Goal: Navigation & Orientation: Find specific page/section

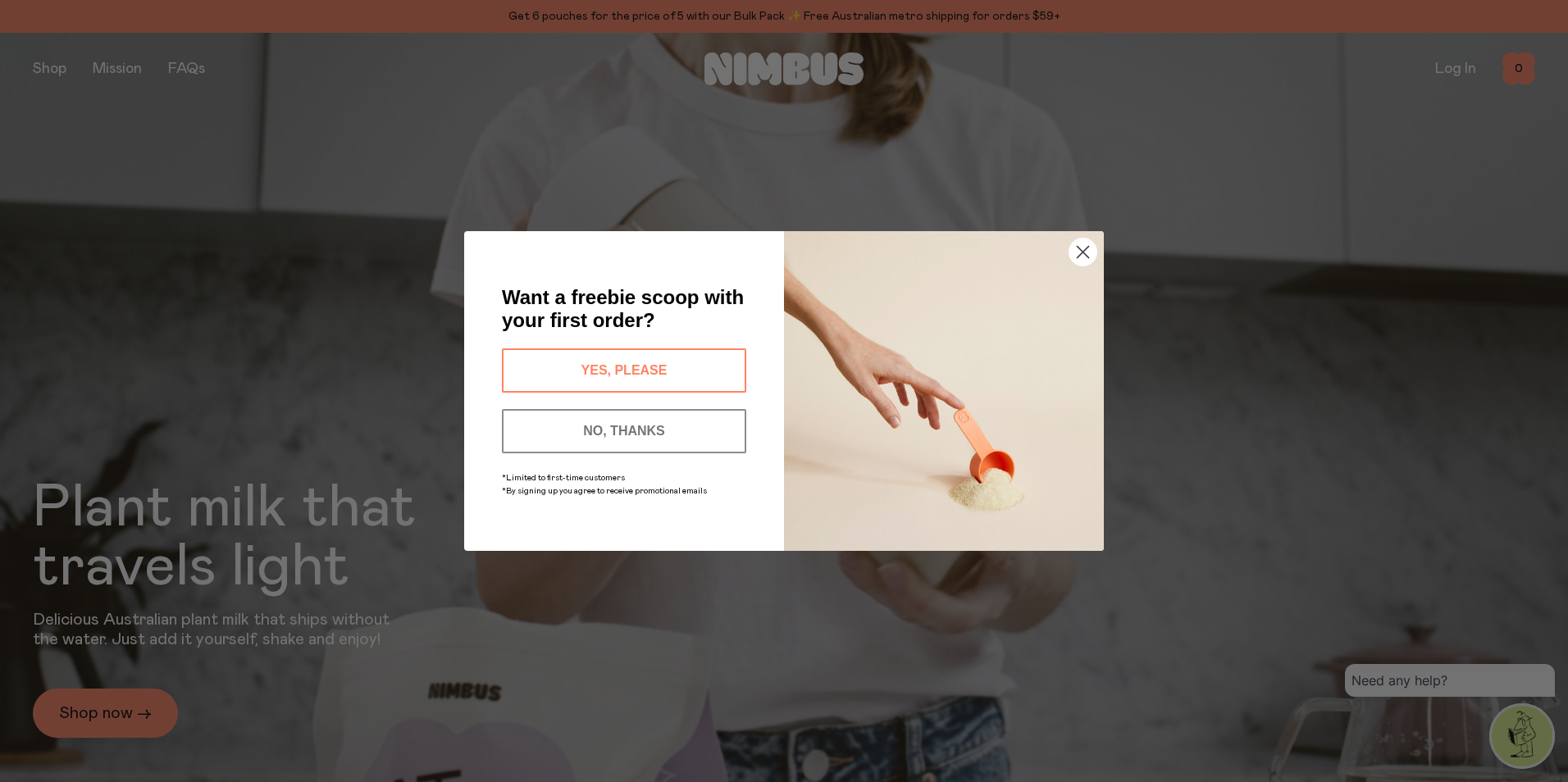
click at [1081, 253] on icon "Close dialog" at bounding box center [1083, 252] width 11 height 11
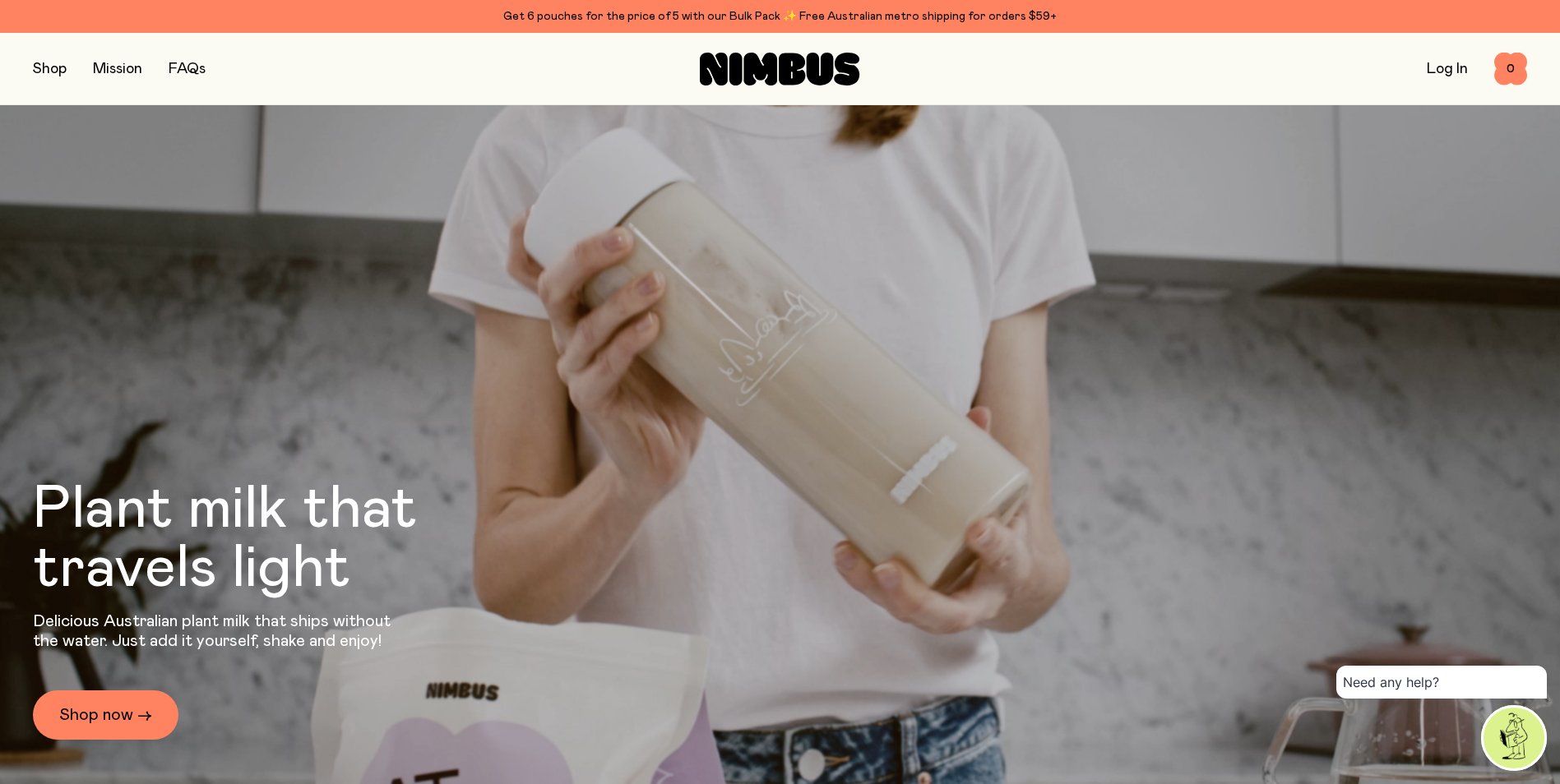
click at [126, 74] on link "Mission" at bounding box center [117, 69] width 50 height 15
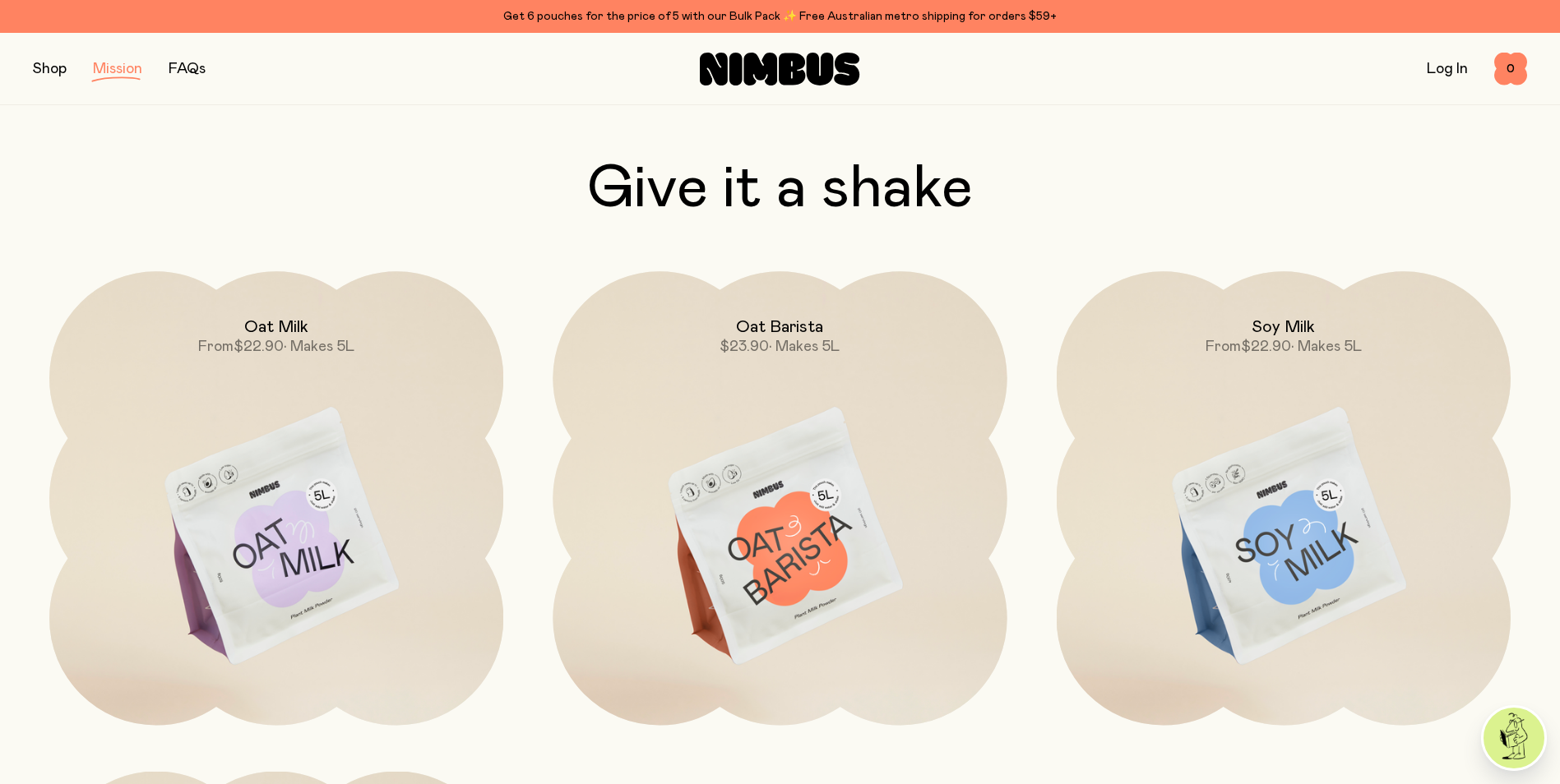
scroll to position [2795, 0]
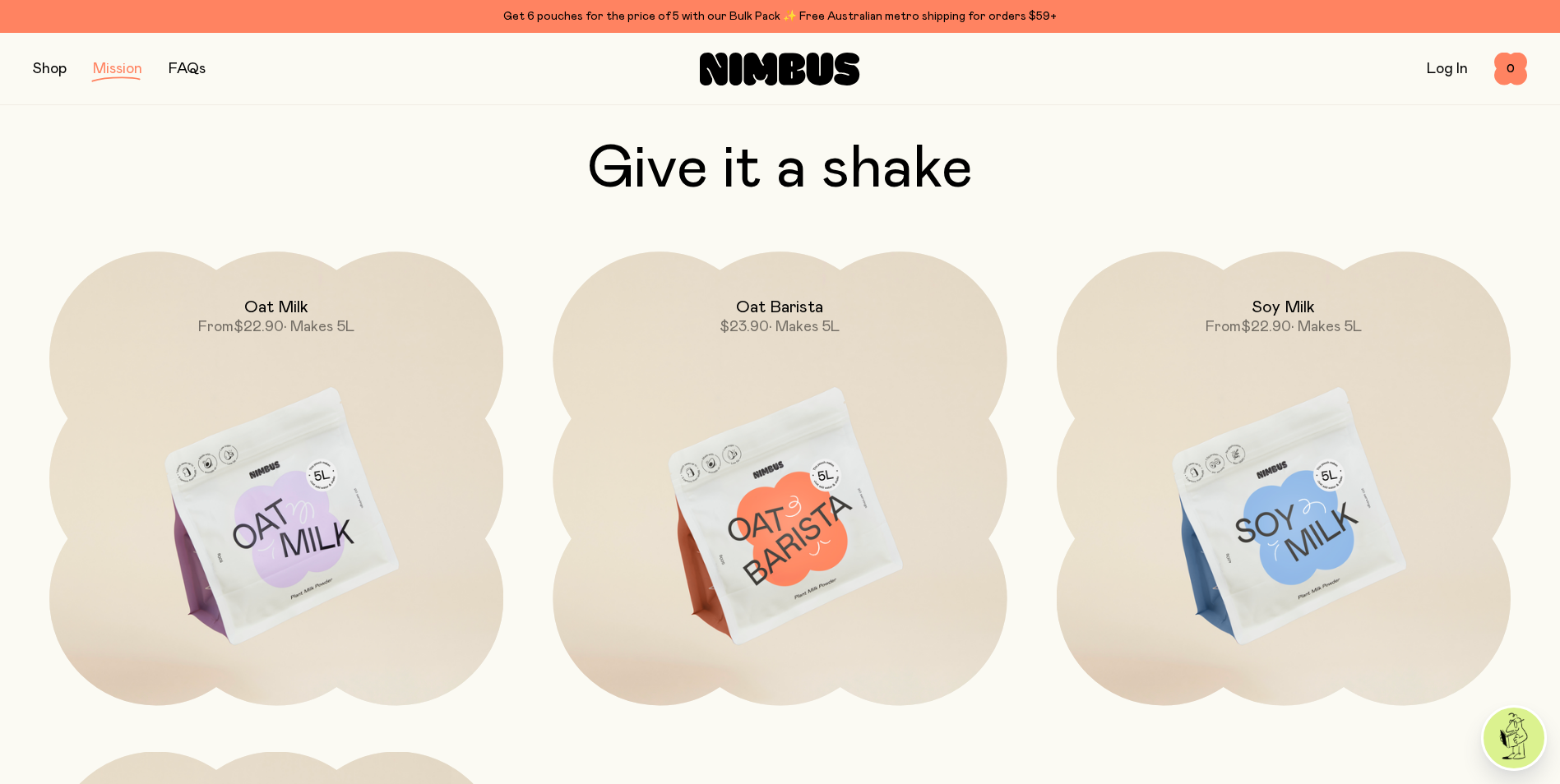
click at [292, 534] on img at bounding box center [276, 519] width 453 height 534
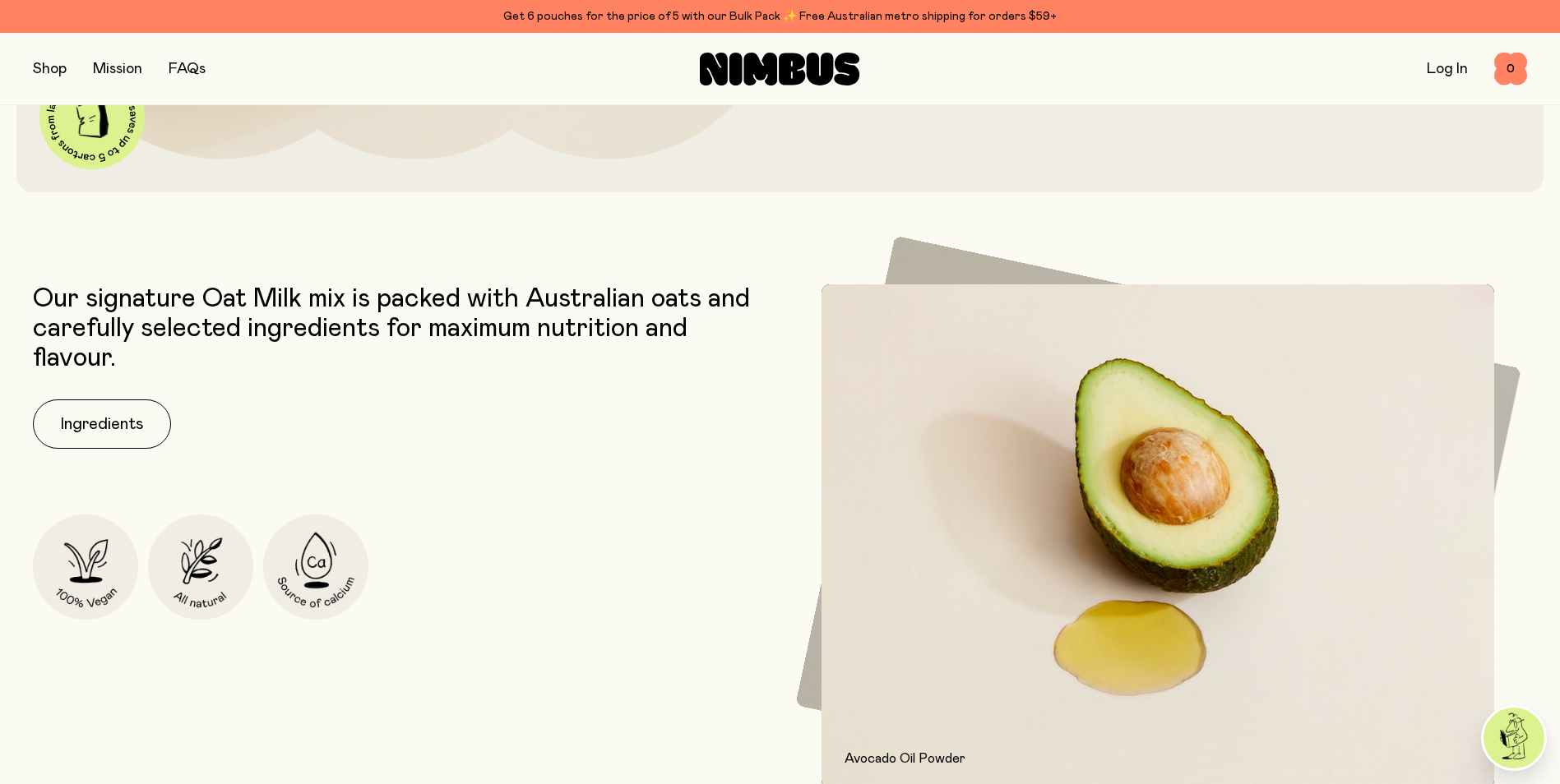
scroll to position [740, 0]
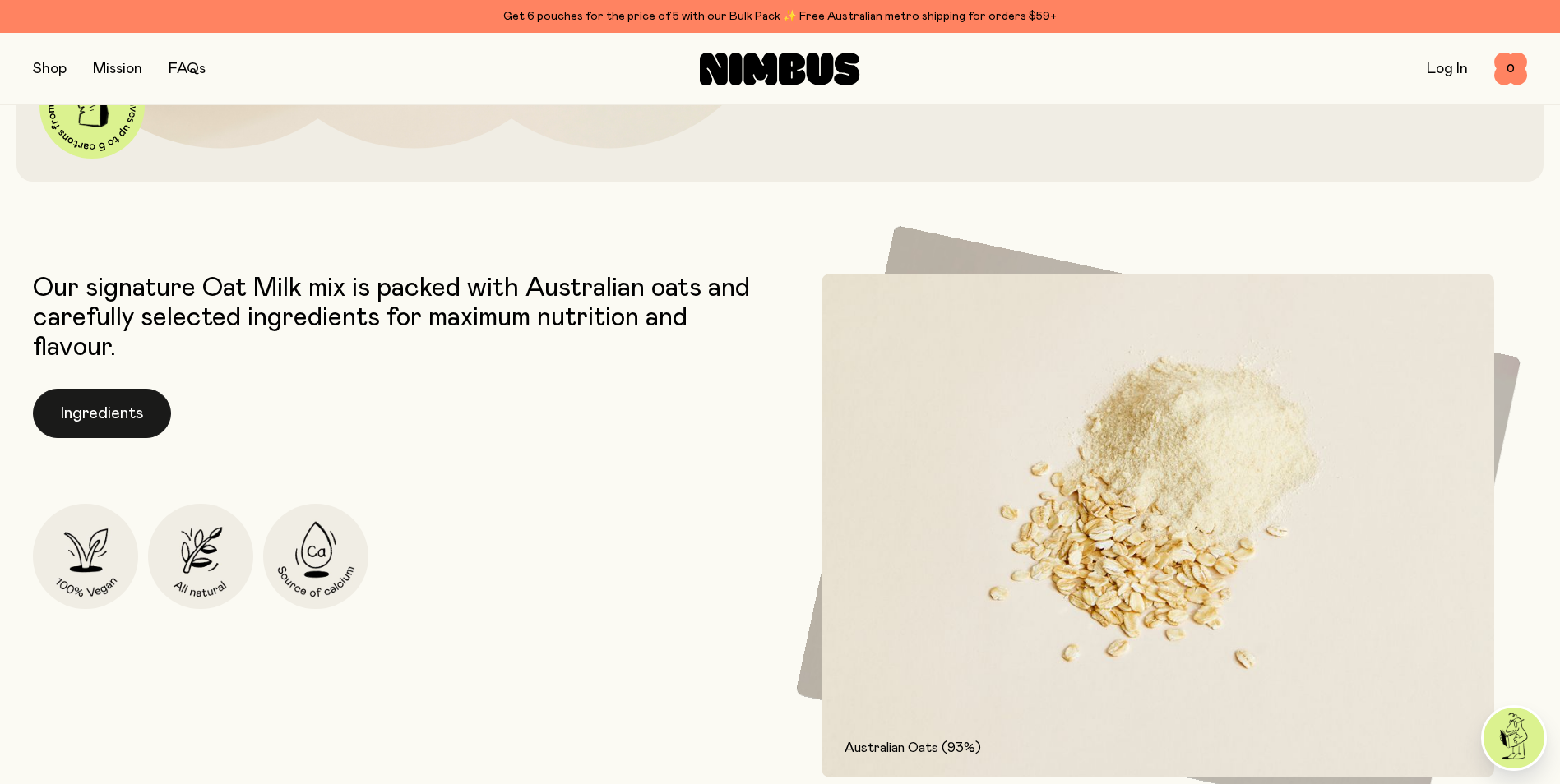
click at [102, 419] on button "Ingredients" at bounding box center [101, 413] width 138 height 50
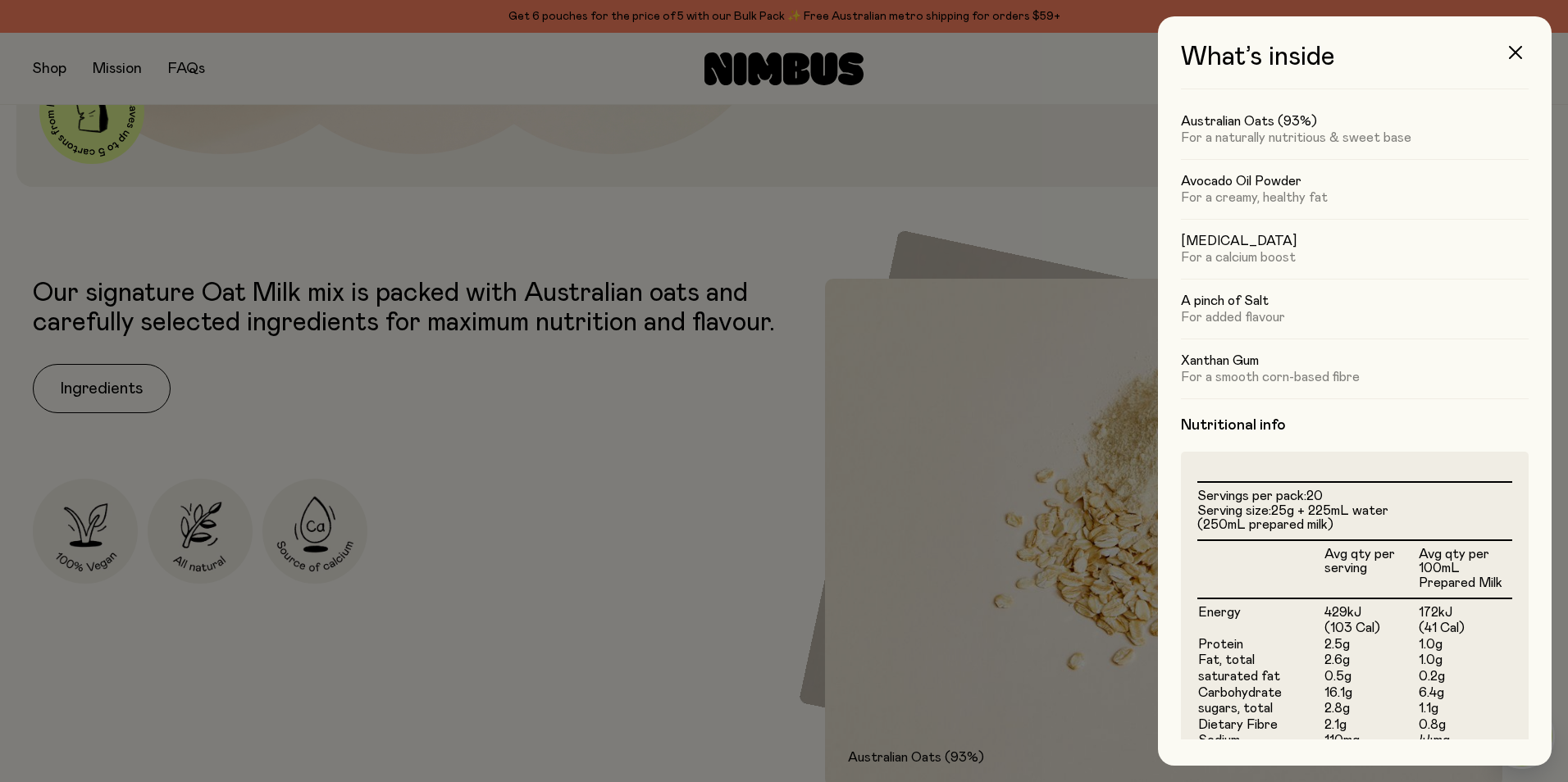
scroll to position [0, 0]
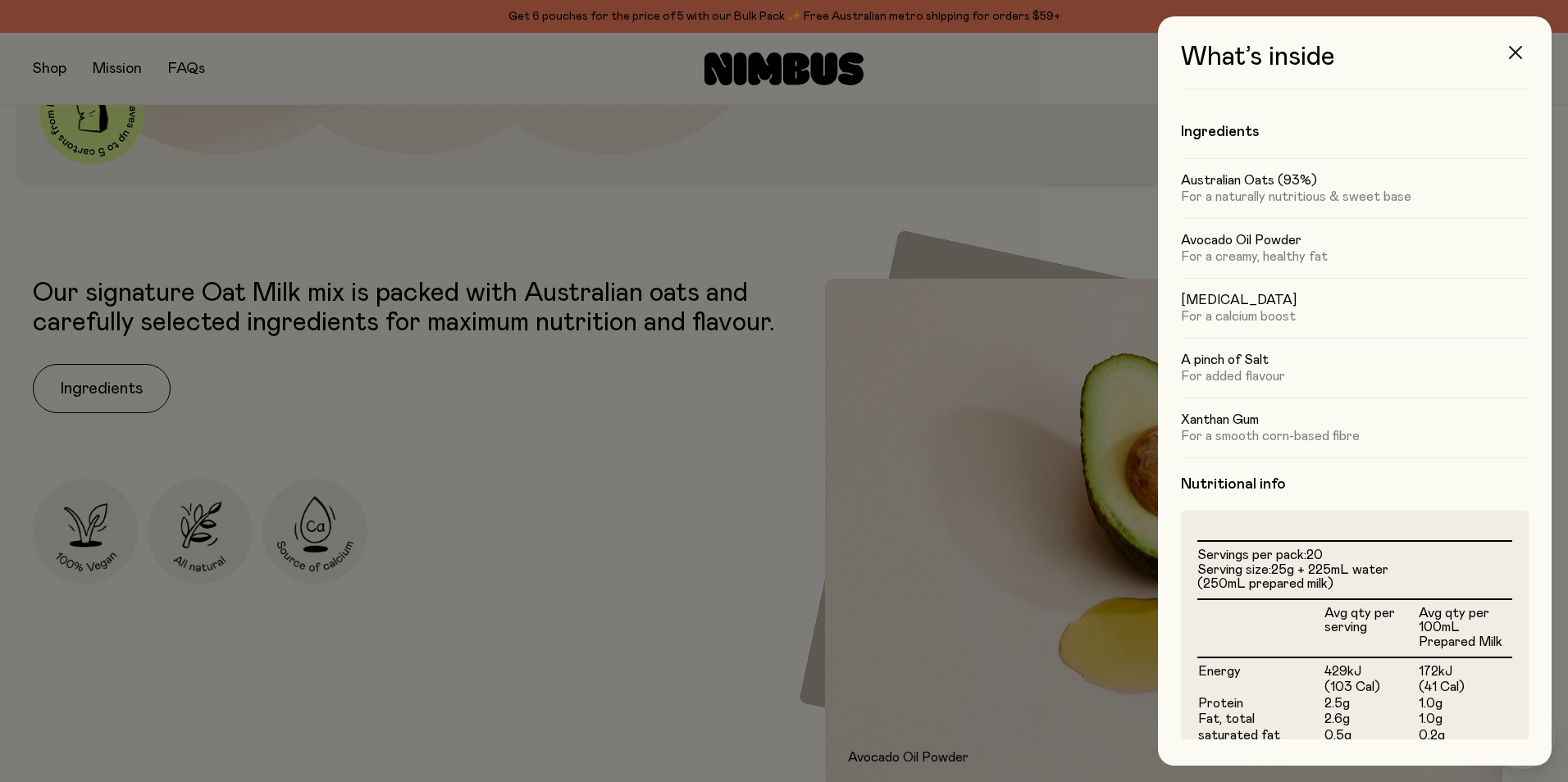
click at [1512, 47] on icon "button" at bounding box center [1516, 52] width 13 height 13
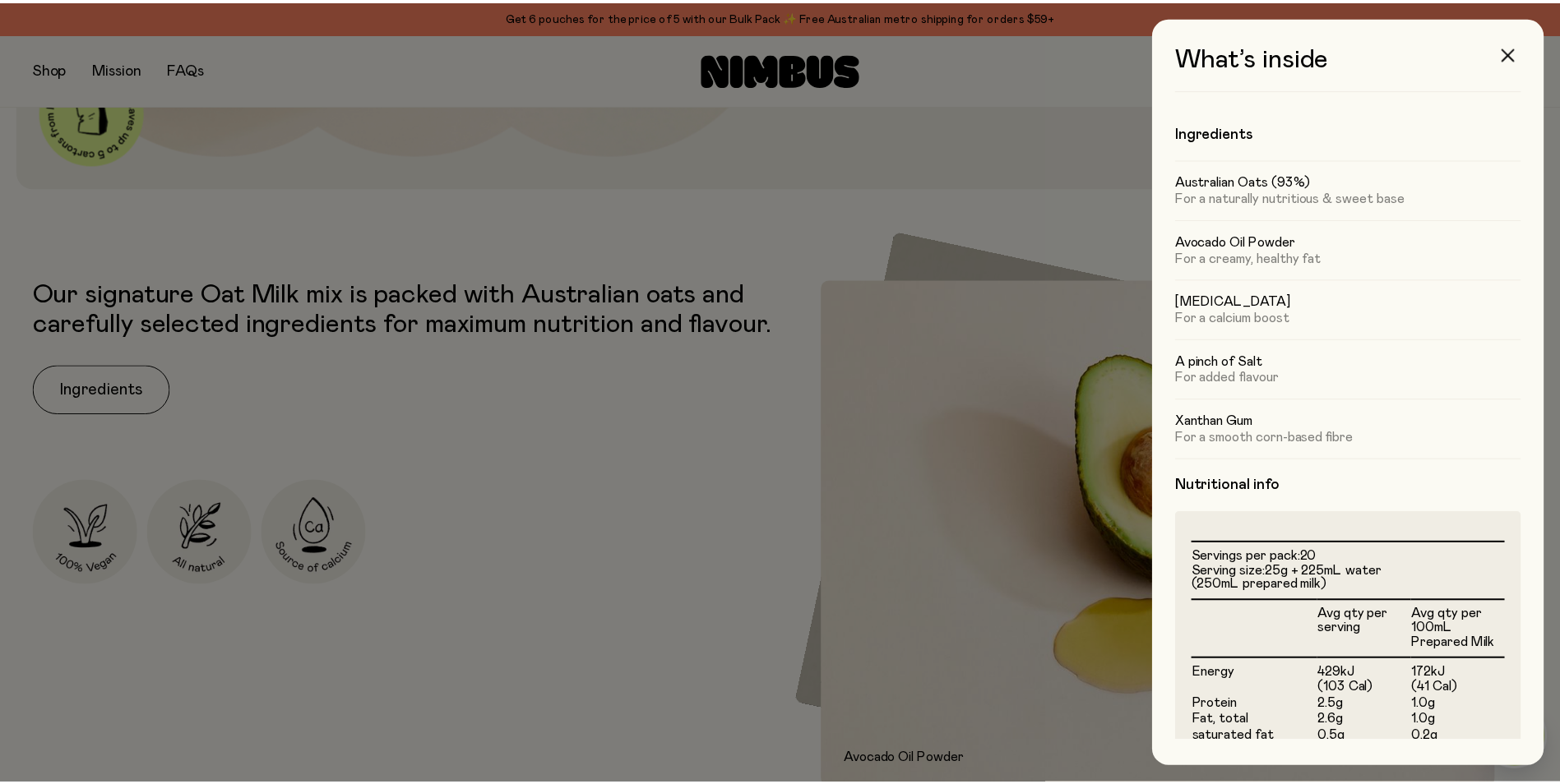
scroll to position [740, 0]
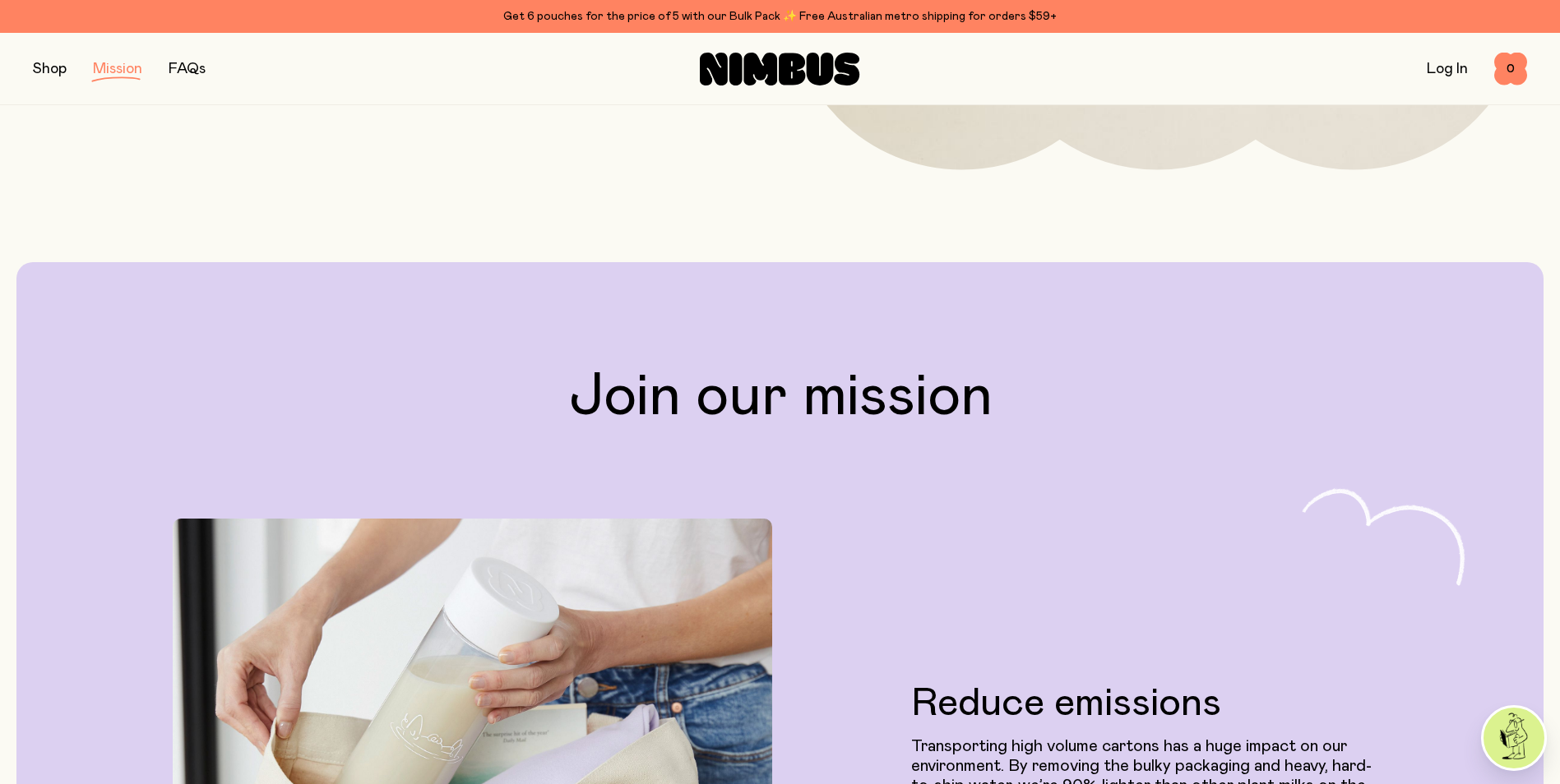
scroll to position [2795, 0]
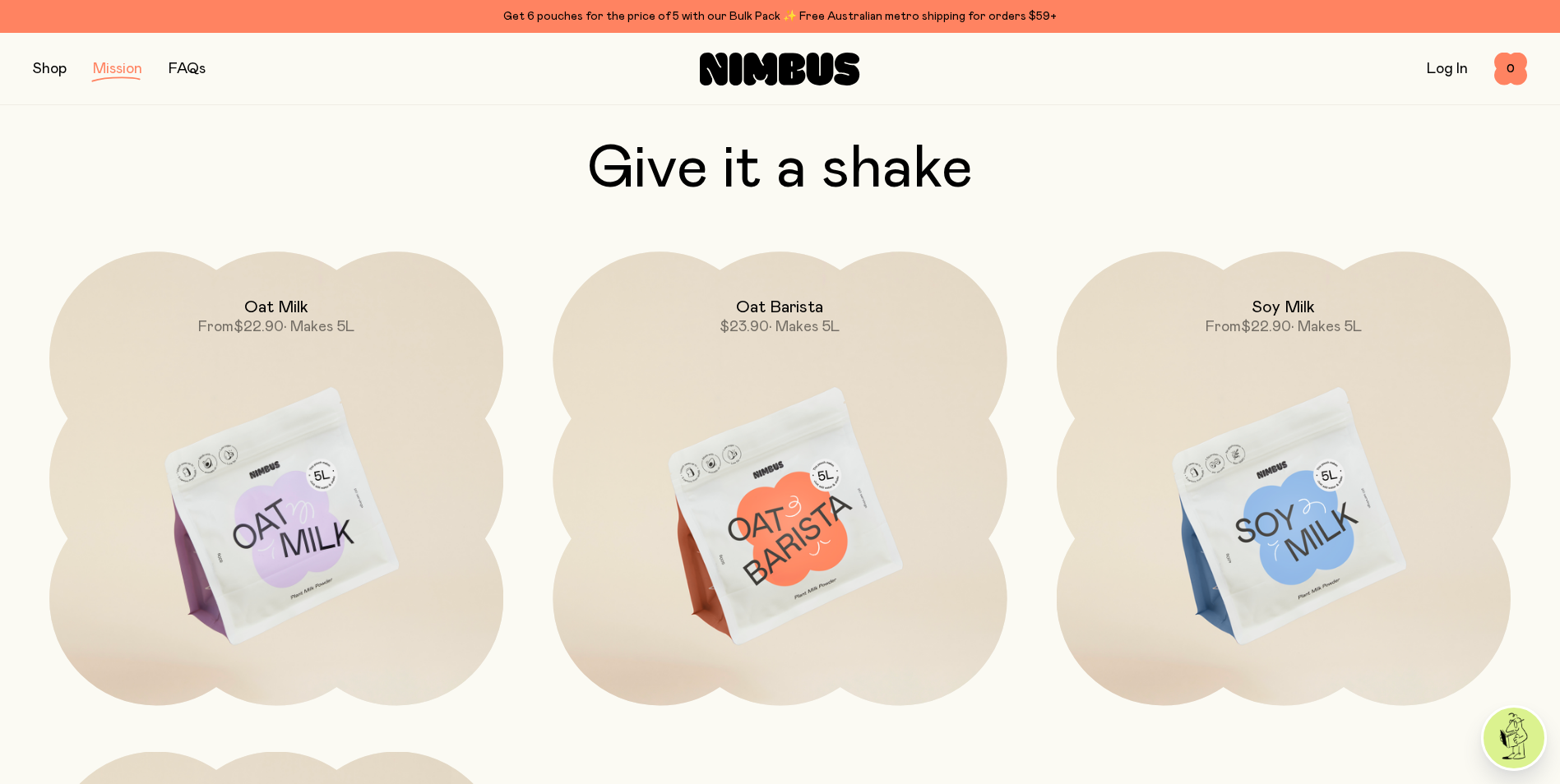
click at [784, 525] on img at bounding box center [780, 519] width 453 height 534
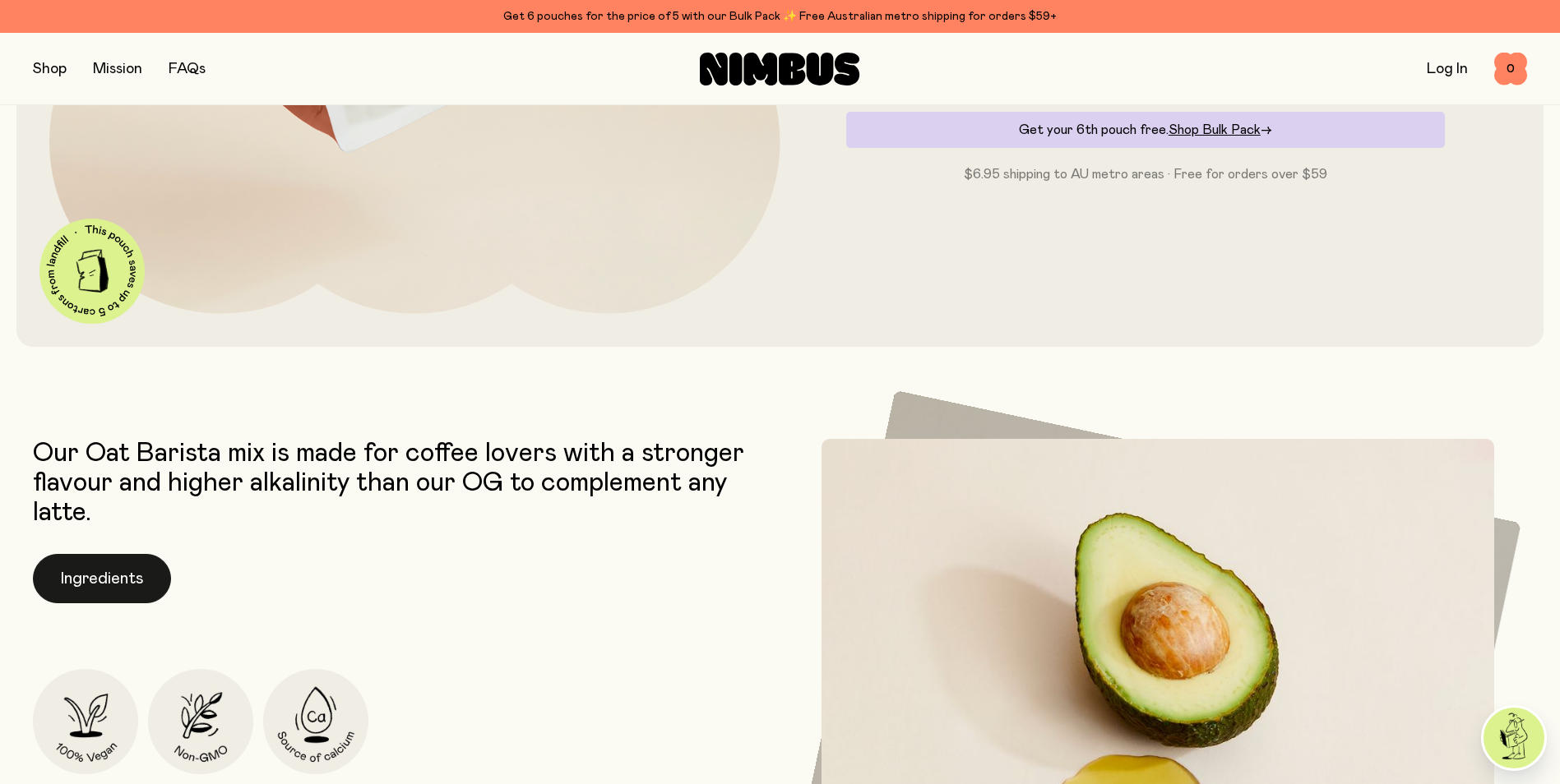
scroll to position [575, 0]
click at [91, 593] on button "Ingredients" at bounding box center [101, 578] width 138 height 50
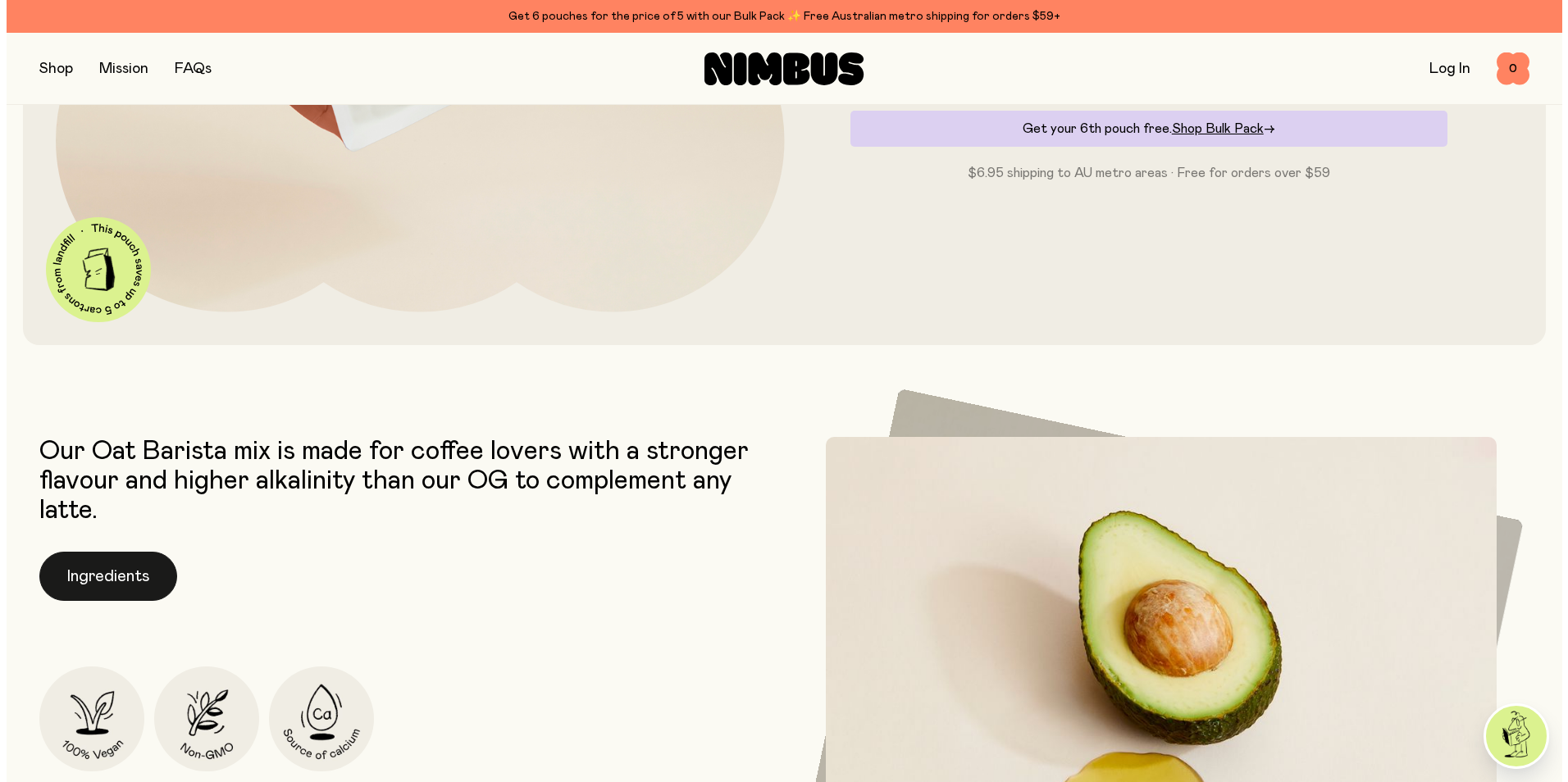
scroll to position [0, 0]
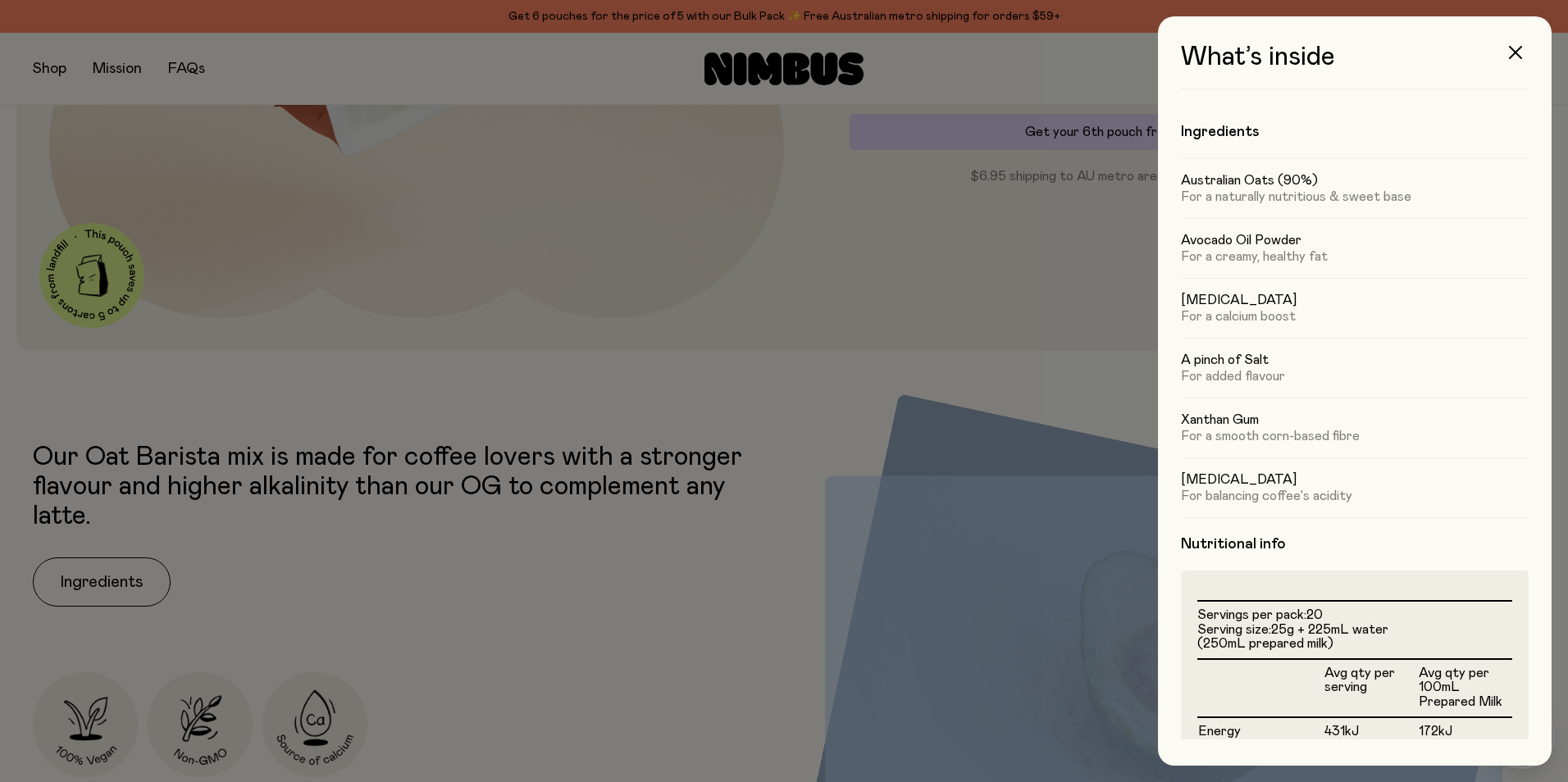
drag, startPoint x: 872, startPoint y: 780, endPoint x: 900, endPoint y: 803, distance: 36.2
click at [900, 781] on html "Get 6 pouches for the price of 5 with our Bulk Pack ✨ Free Australian metro shi…" at bounding box center [784, 391] width 1568 height 782
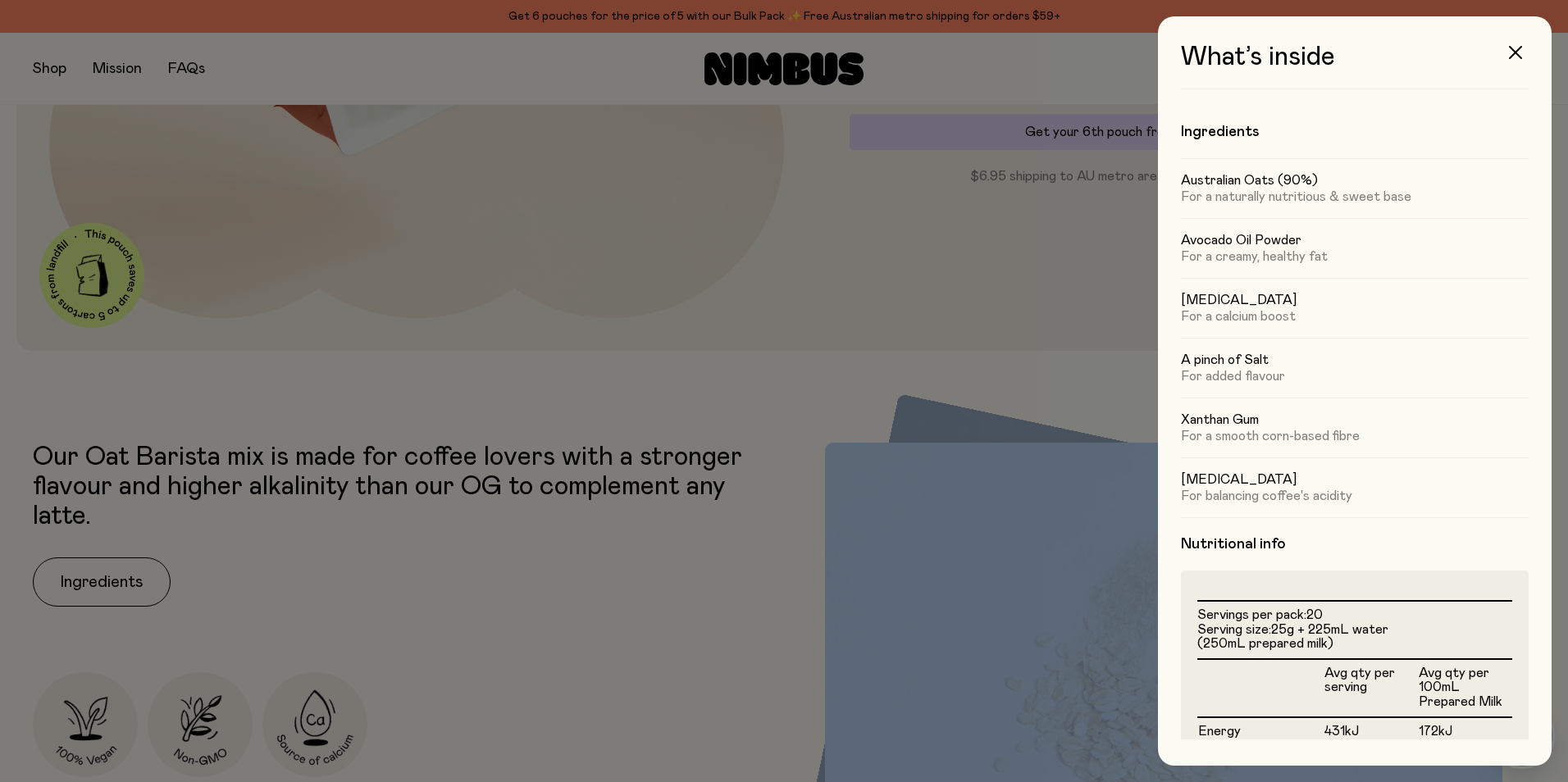
drag, startPoint x: 1523, startPoint y: 46, endPoint x: 1389, endPoint y: 110, distance: 148.5
click at [1518, 45] on button "button" at bounding box center [1516, 52] width 39 height 39
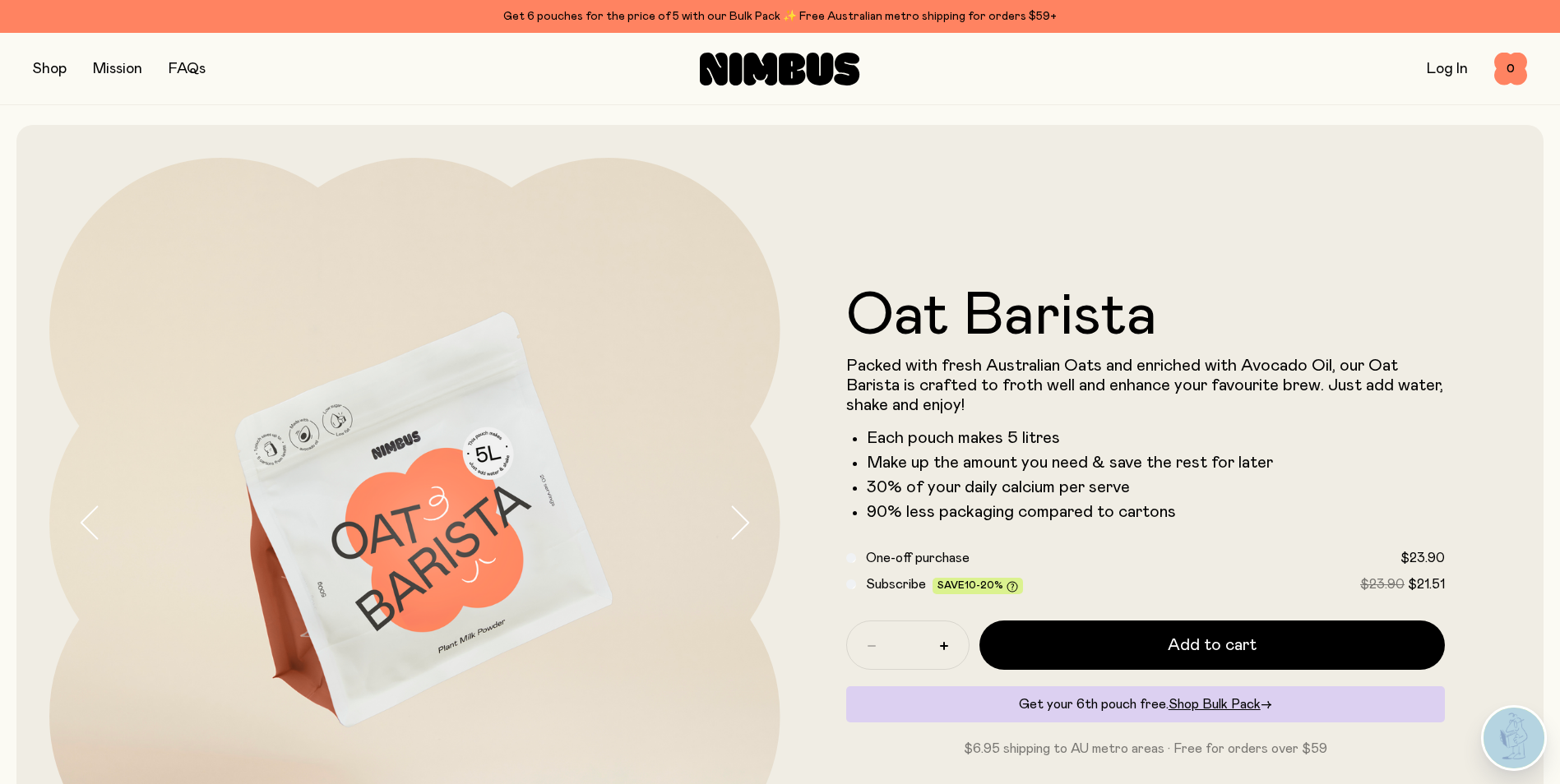
click at [115, 67] on link "Mission" at bounding box center [117, 69] width 50 height 15
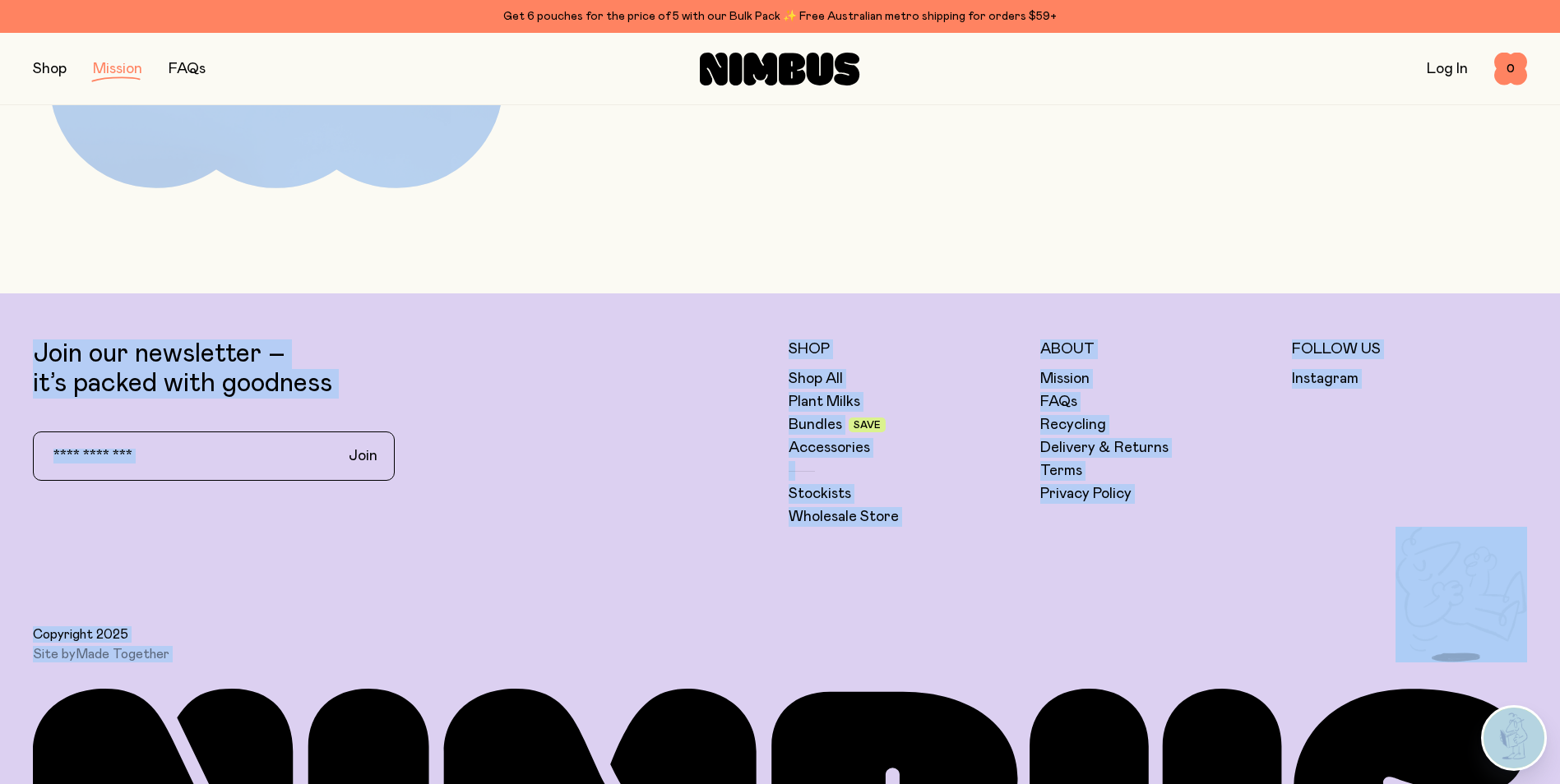
scroll to position [3794, 0]
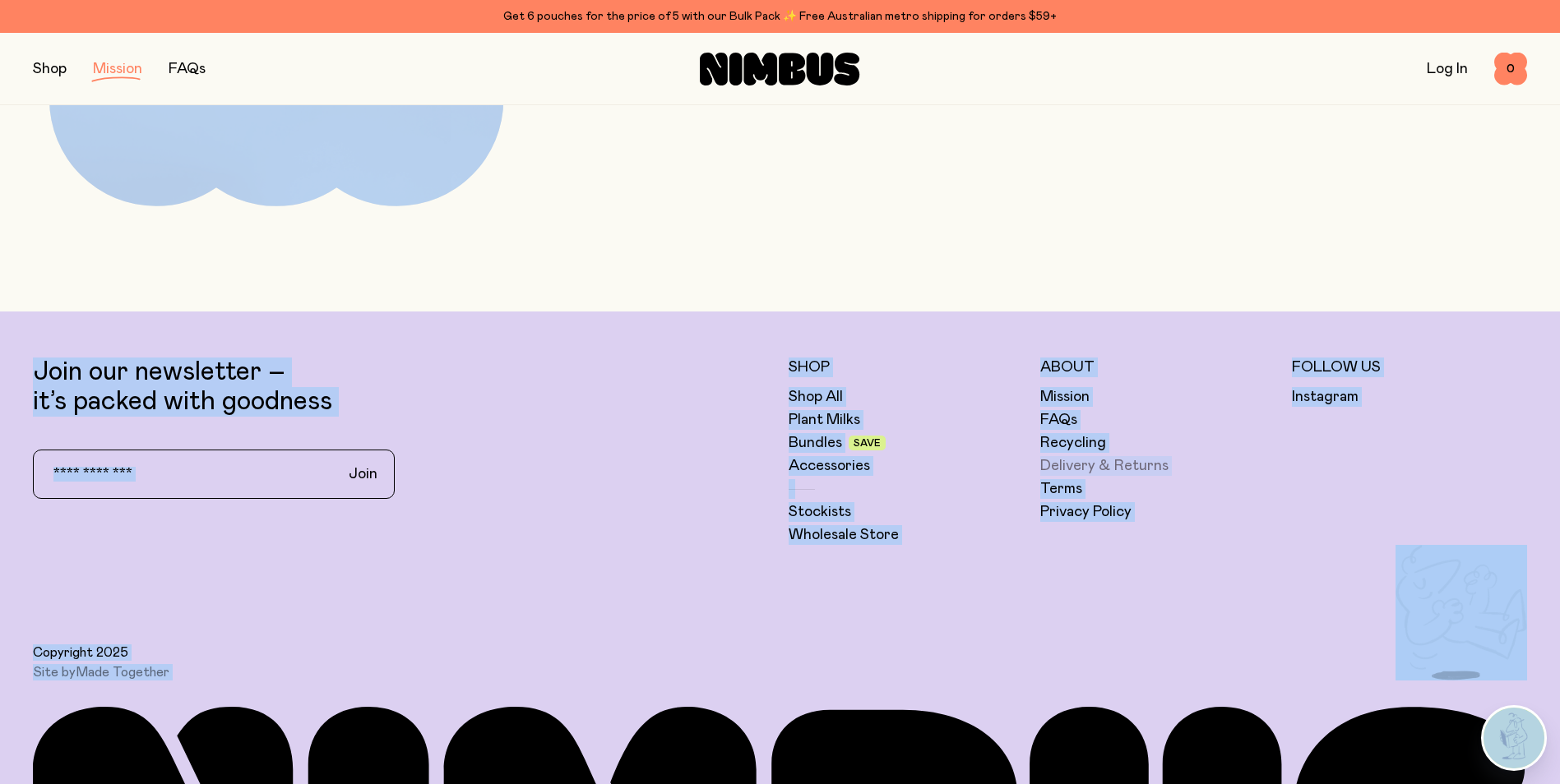
click at [1099, 467] on link "Delivery & Returns" at bounding box center [1104, 466] width 128 height 20
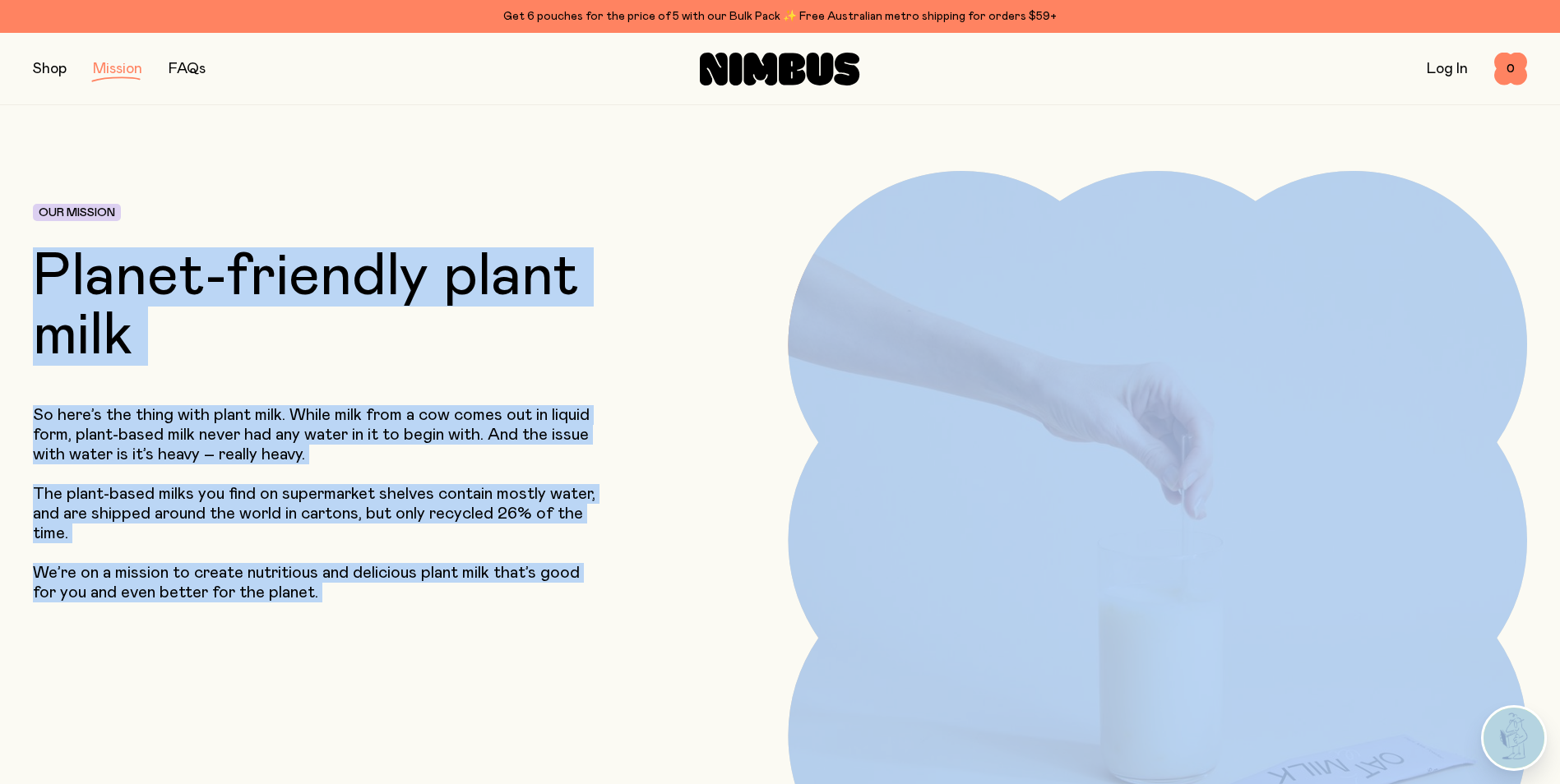
click at [51, 75] on button "button" at bounding box center [50, 68] width 34 height 23
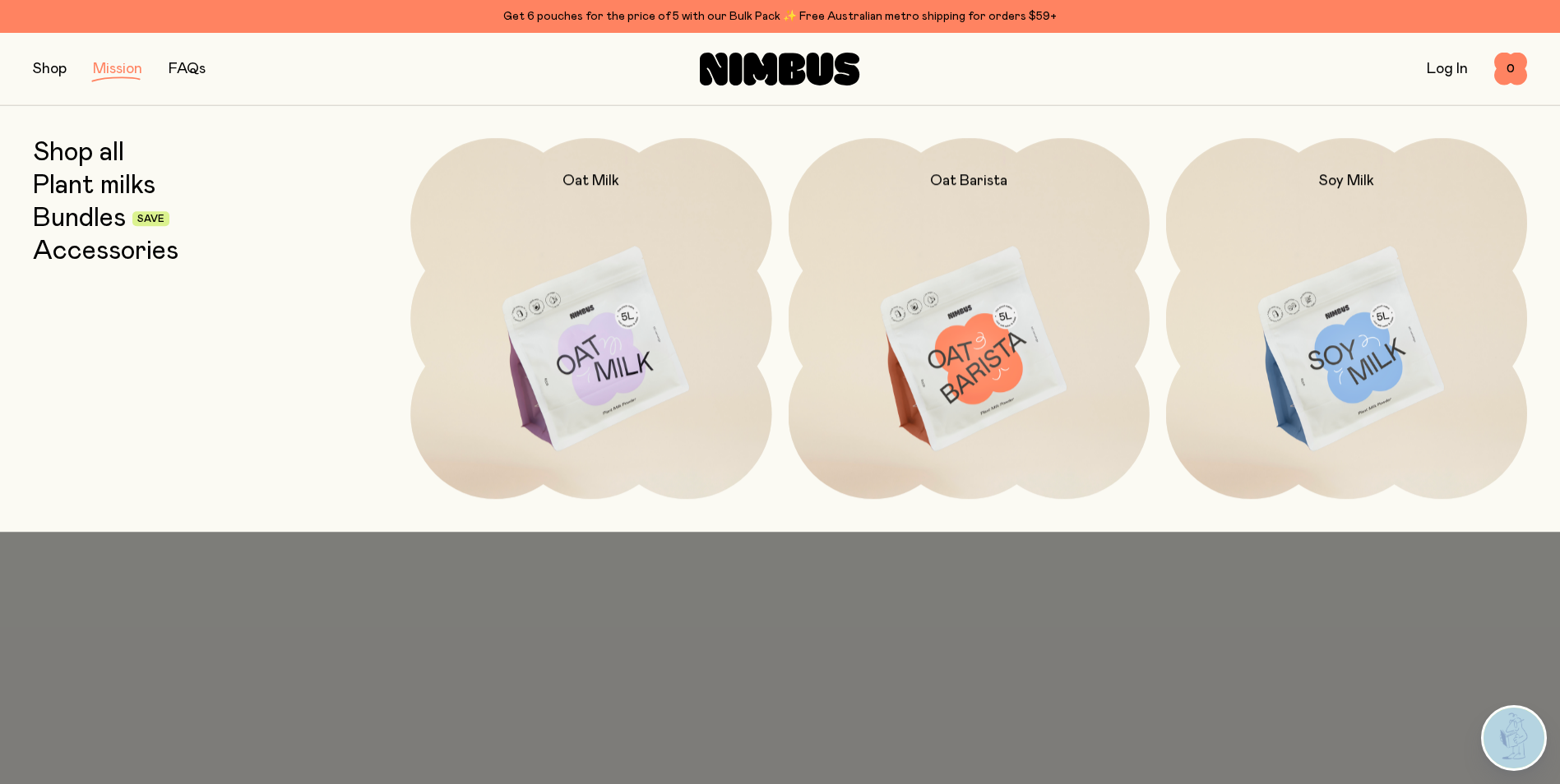
scroll to position [2795, 0]
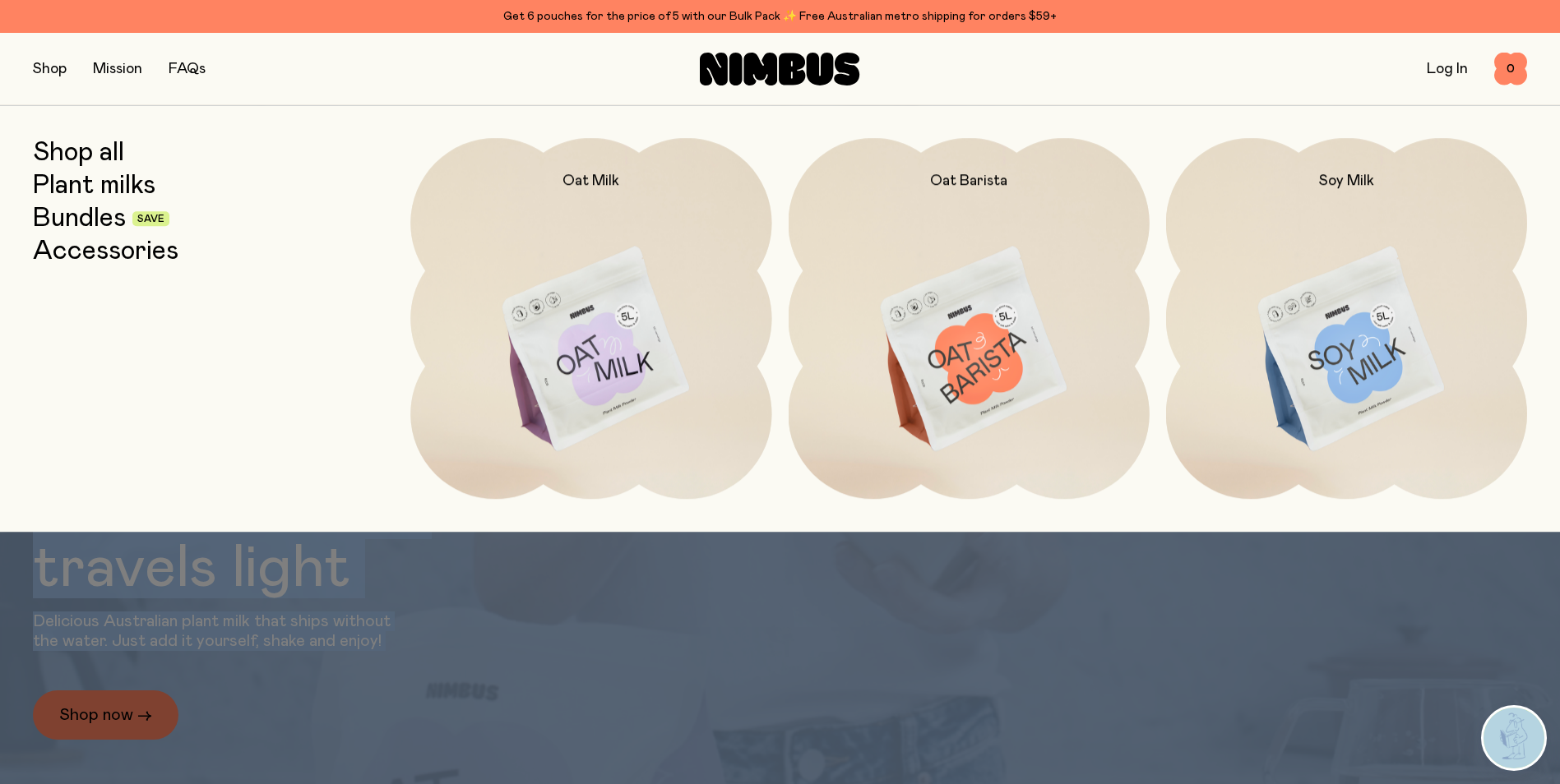
click at [59, 151] on link "Shop all" at bounding box center [78, 153] width 91 height 30
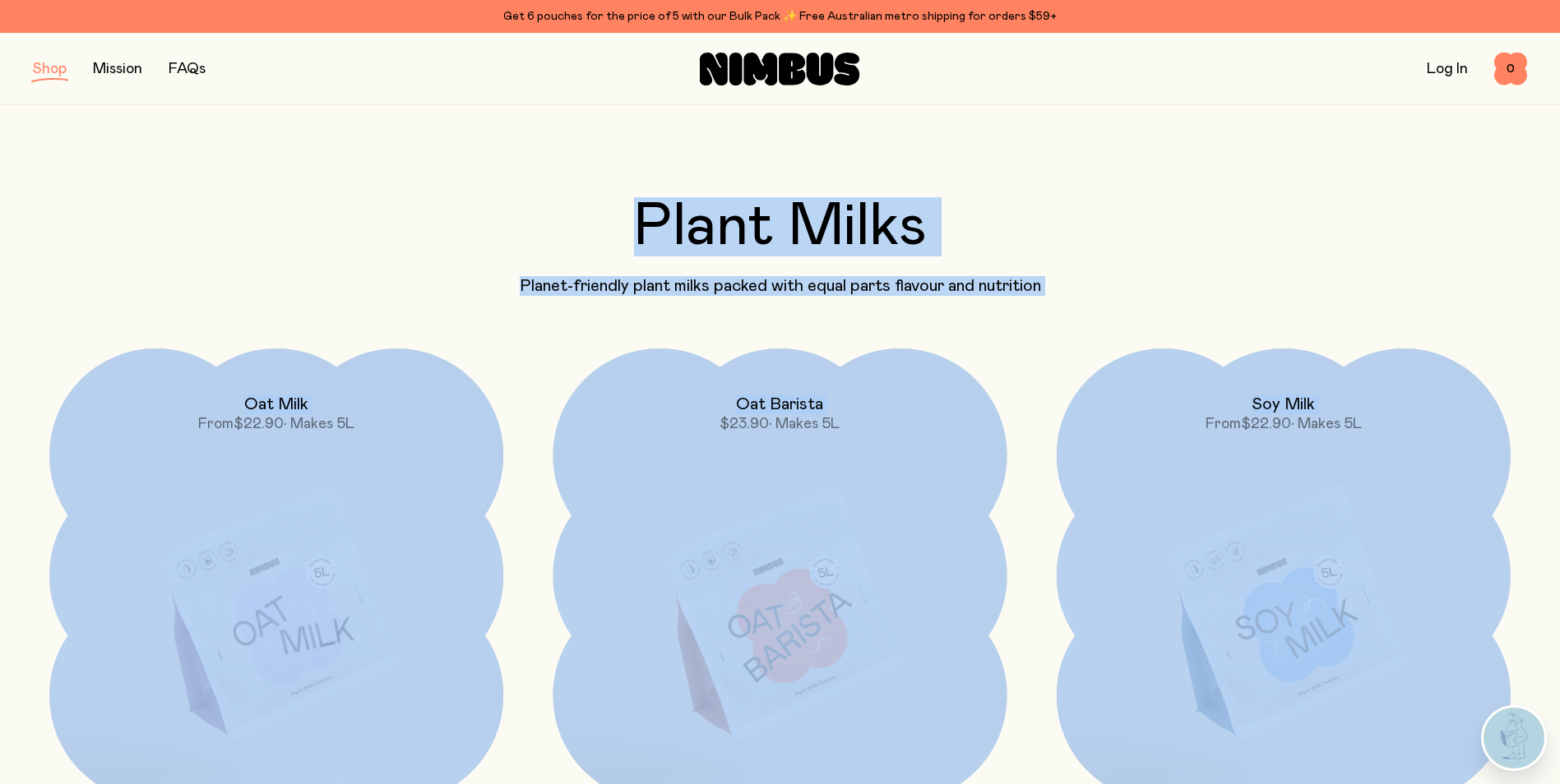
click at [752, 72] on icon at bounding box center [761, 68] width 34 height 33
